Goal: Contribute content

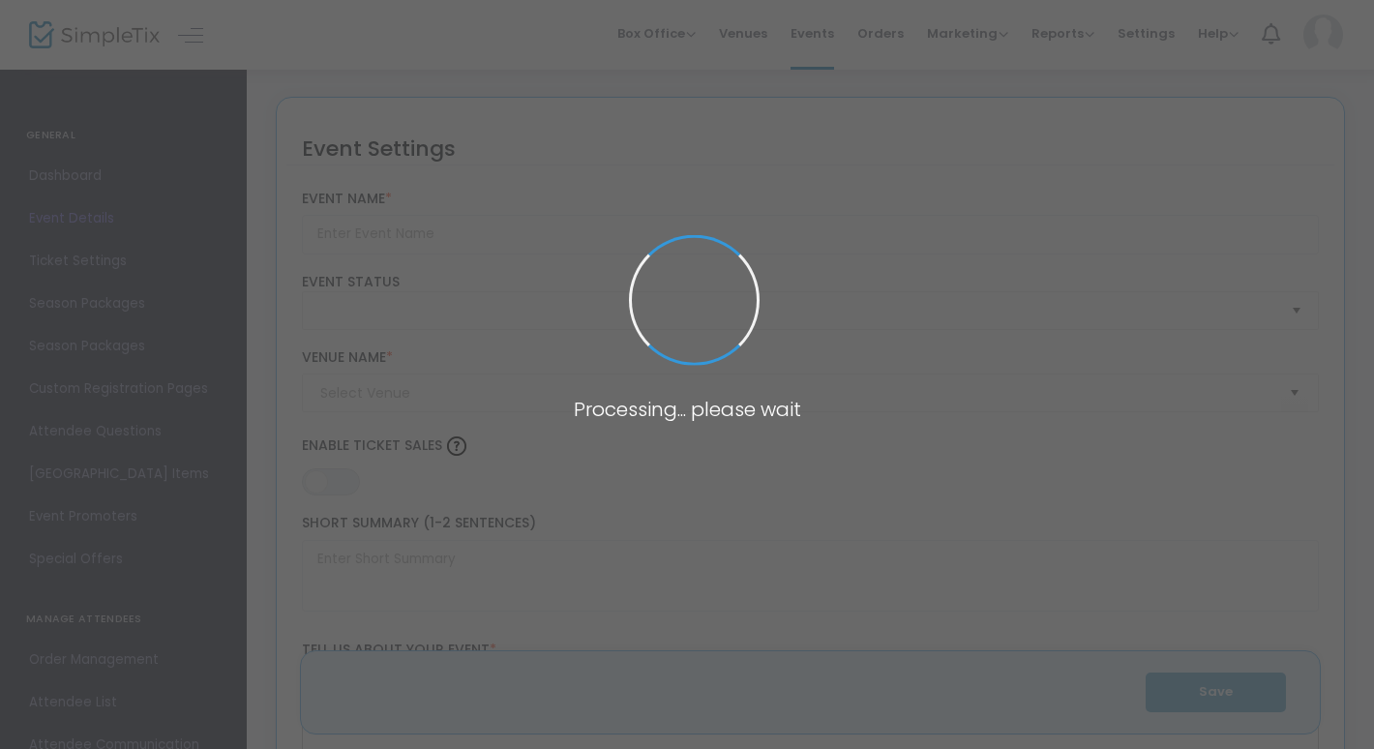
type input "Plant Night!"
type textarea "Stressed about finals?Come relax with us!"
type input "Buy Tickets"
type input "ETLC Solarium"
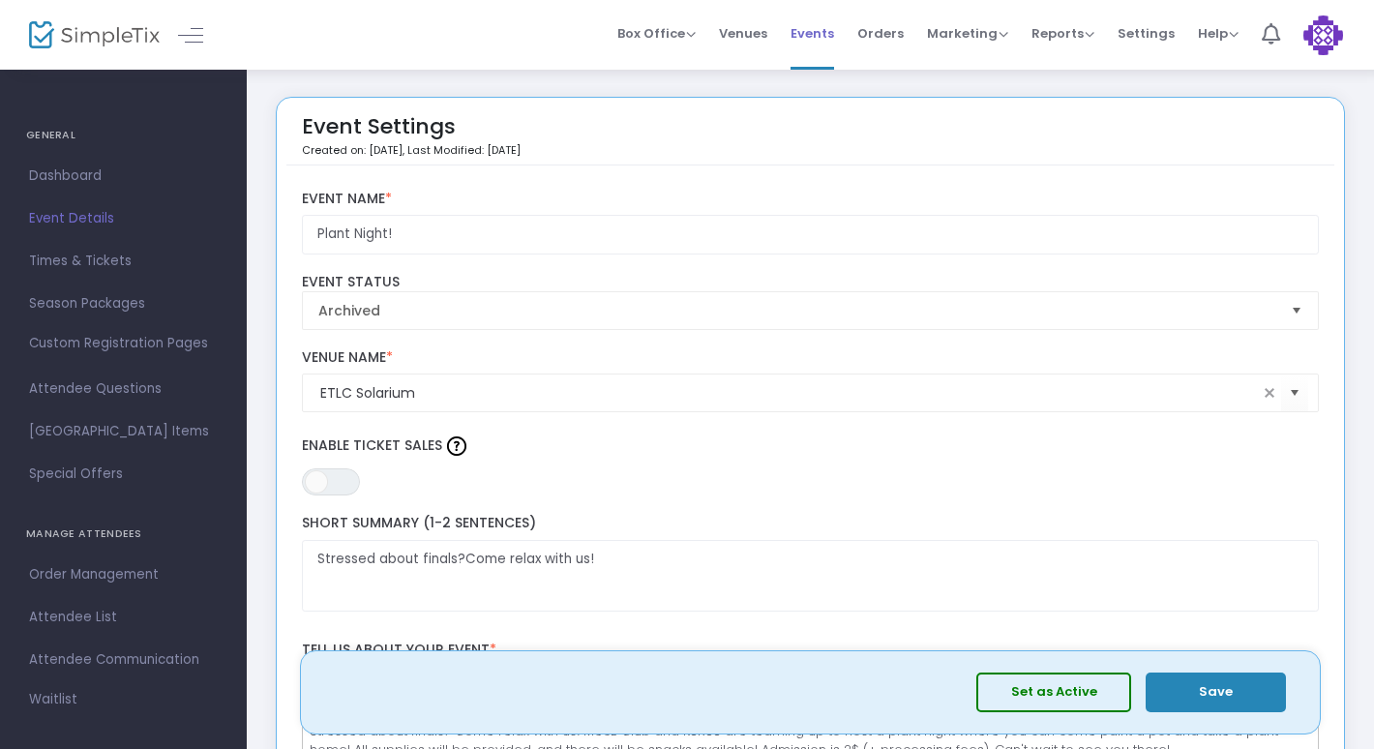
click at [799, 33] on span "Events" at bounding box center [812, 33] width 44 height 49
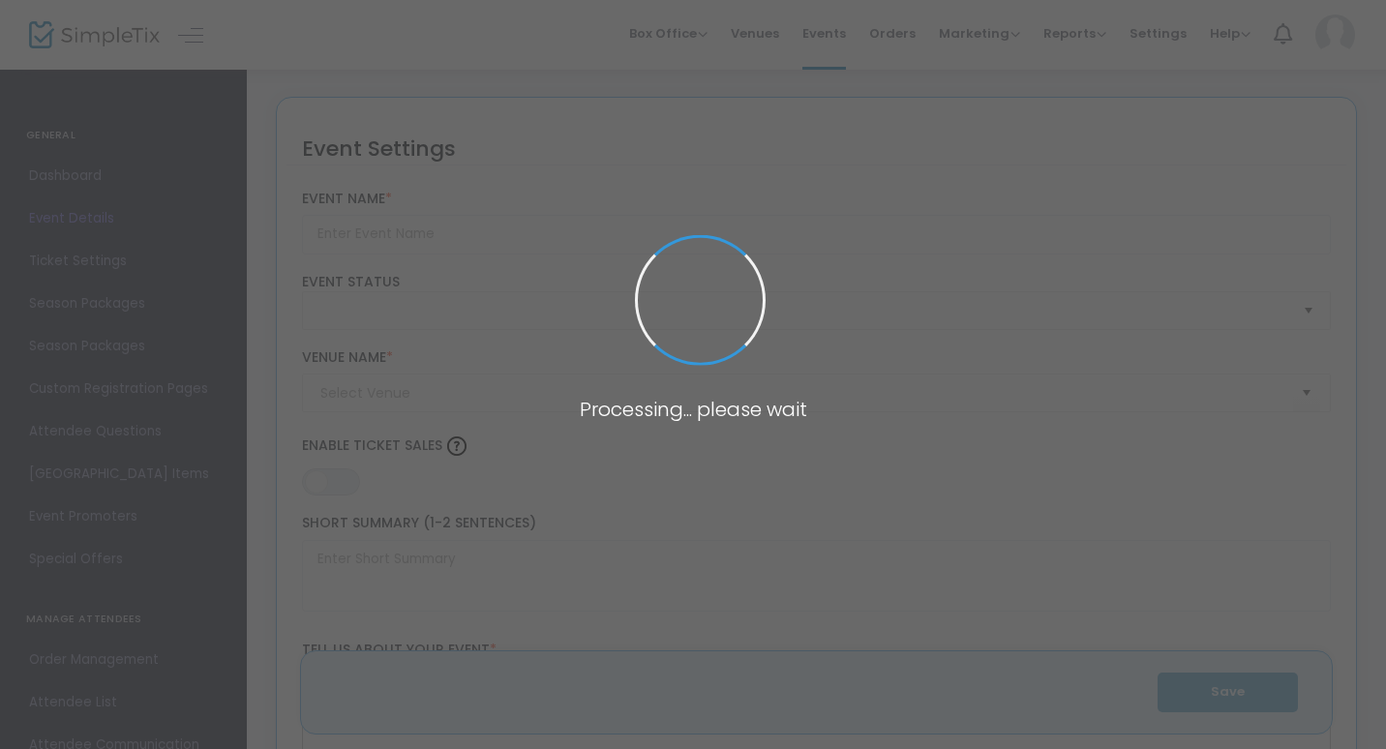
type input "Plant Night!"
type textarea "Stressed about finals?Come relax with us!"
type input "Buy Tickets"
type input "ETLC Solarium"
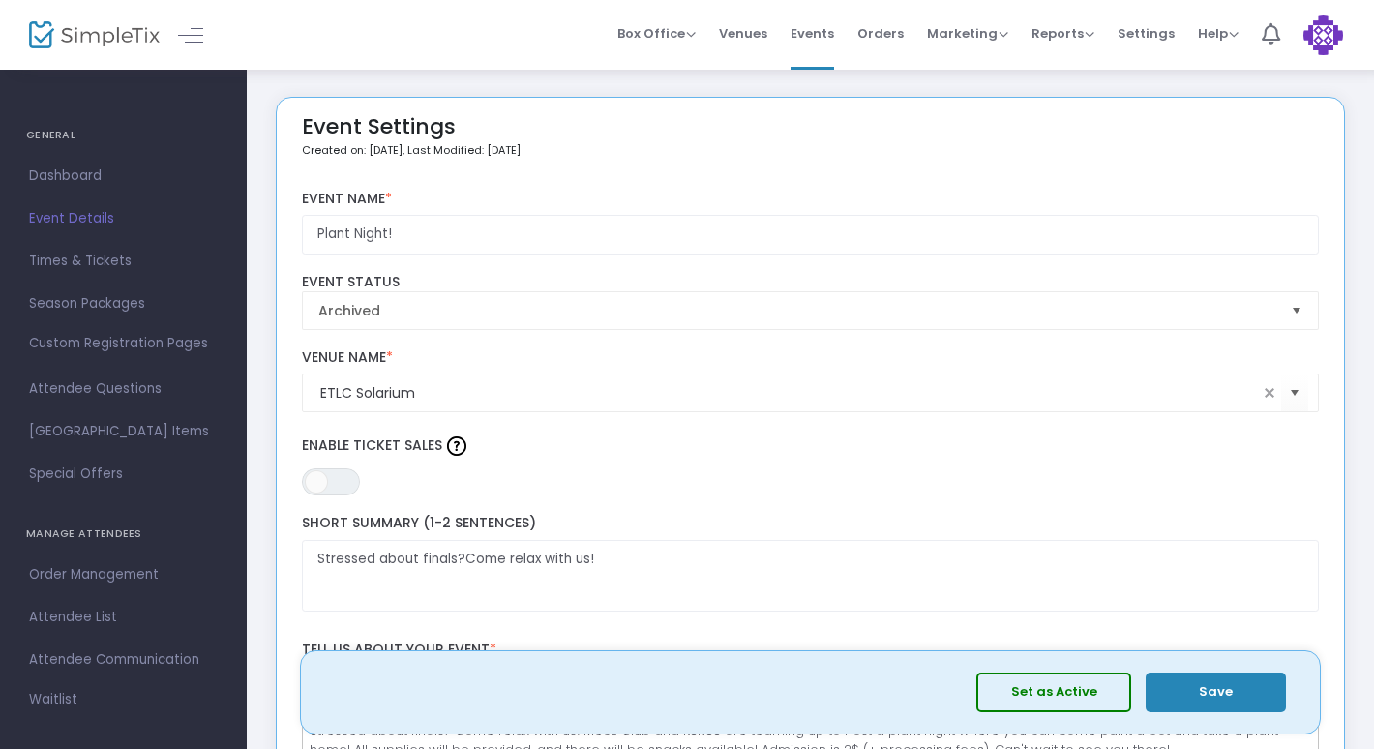
click at [818, 38] on span "Events" at bounding box center [812, 33] width 44 height 49
